Goal: Task Accomplishment & Management: Manage account settings

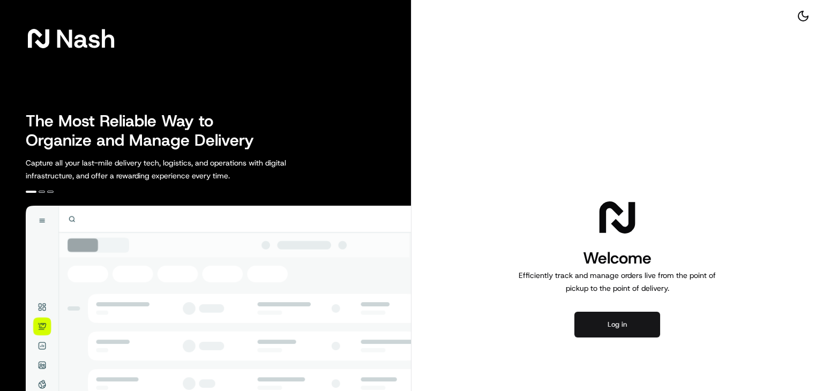
click at [594, 320] on button "Log in" at bounding box center [617, 325] width 86 height 26
